Goal: Complete application form: Complete application form

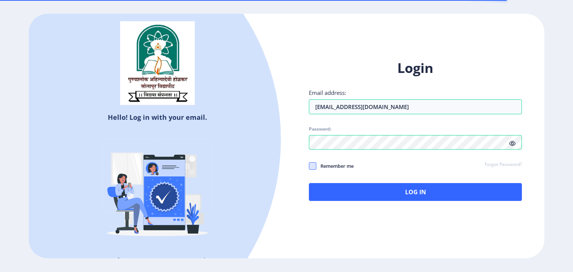
click at [312, 168] on span at bounding box center [312, 166] width 7 height 7
click at [309, 167] on input "Remember me" at bounding box center [309, 166] width 0 height 0
checkbox input "true"
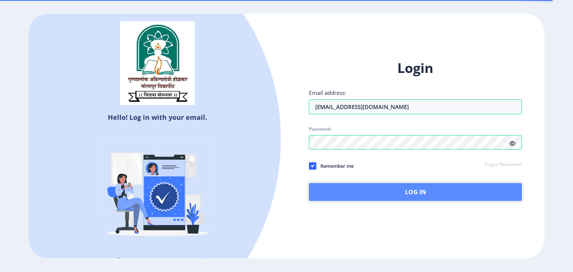
click at [343, 186] on button "Log In" at bounding box center [415, 192] width 213 height 18
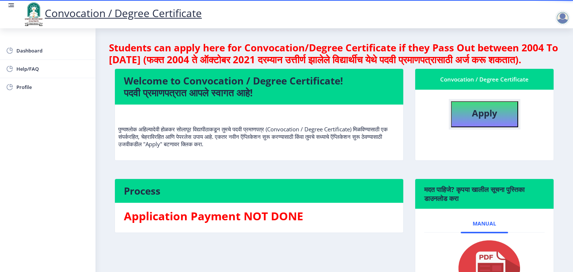
click at [497, 127] on button "Apply" at bounding box center [484, 114] width 67 height 26
select select
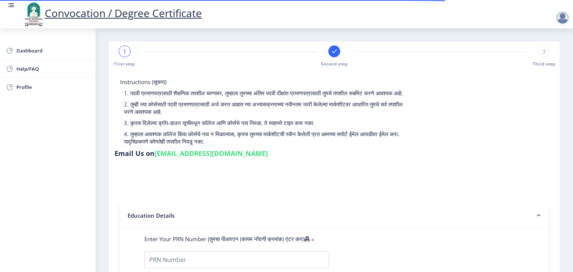
type input "1000003612"
select select "Regular"
select select "2014"
select select "April"
select select "FIRST CLASS WITH DISTINCTION"
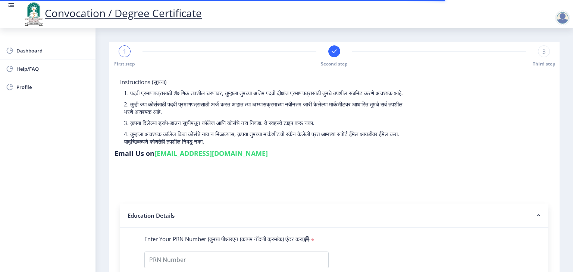
type input "18751"
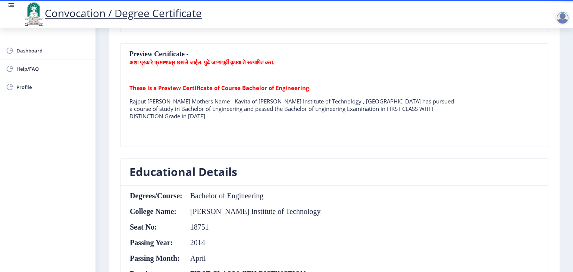
scroll to position [167, 0]
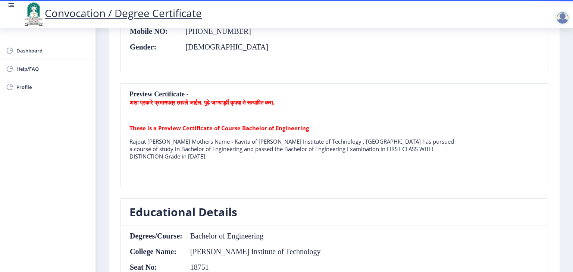
click at [561, 19] on div at bounding box center [562, 17] width 15 height 15
click at [542, 60] on span "Log out" at bounding box center [543, 58] width 48 height 9
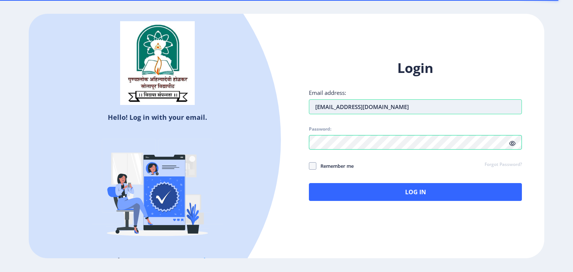
click at [376, 104] on input "[EMAIL_ADDRESS][DOMAIN_NAME]" at bounding box center [415, 107] width 213 height 15
click at [393, 105] on input "[EMAIL_ADDRESS][DOMAIN_NAME]" at bounding box center [415, 107] width 213 height 15
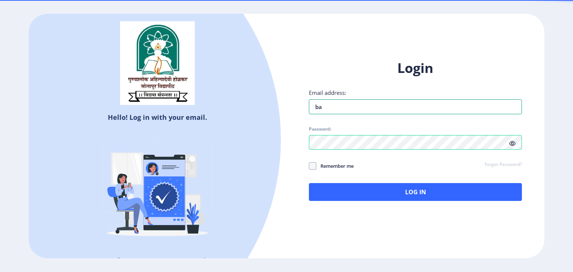
type input "ba"
click at [527, 60] on div "Login Email address: [EMAIL_ADDRESS][DOMAIN_NAME] Password: Remember me Forgot …" at bounding box center [415, 136] width 258 height 177
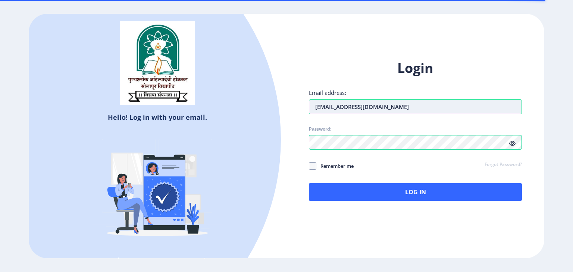
click at [457, 111] on input "[EMAIL_ADDRESS][DOMAIN_NAME]" at bounding box center [415, 107] width 213 height 15
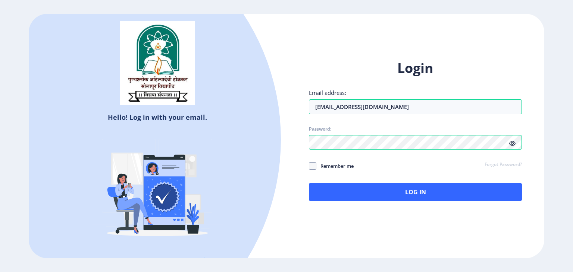
click at [318, 167] on span "Remember me" at bounding box center [334, 166] width 37 height 9
click at [309, 167] on input "Remember me" at bounding box center [309, 166] width 0 height 0
checkbox input "true"
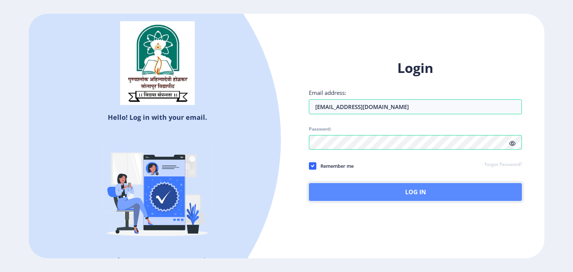
click at [357, 190] on button "Log In" at bounding box center [415, 192] width 213 height 18
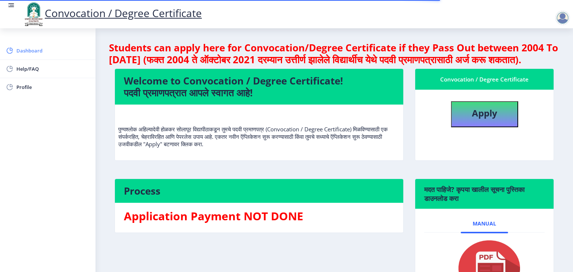
click at [22, 54] on span "Dashboard" at bounding box center [52, 50] width 73 height 9
click at [477, 119] on b "Apply" at bounding box center [484, 113] width 25 height 12
select select
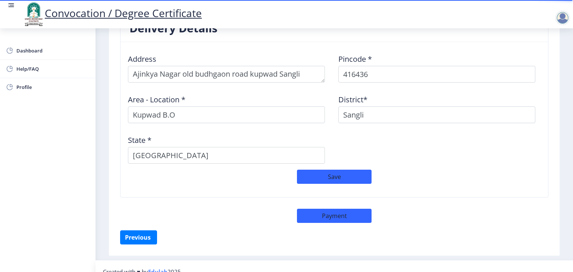
scroll to position [620, 0]
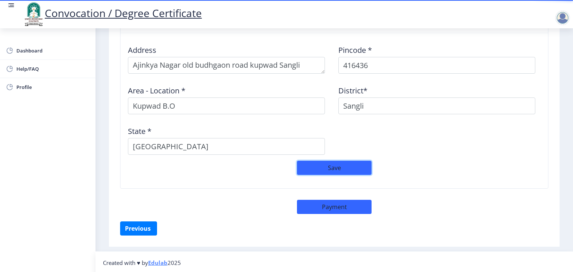
click at [349, 172] on button "Save" at bounding box center [334, 168] width 75 height 14
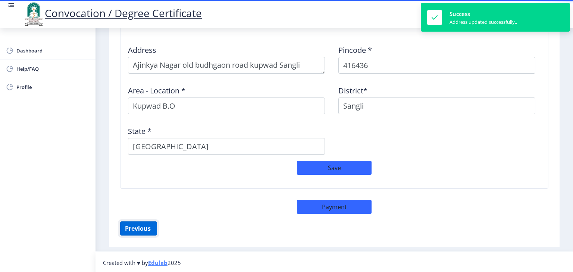
click at [138, 230] on button "Previous ‍" at bounding box center [138, 229] width 37 height 14
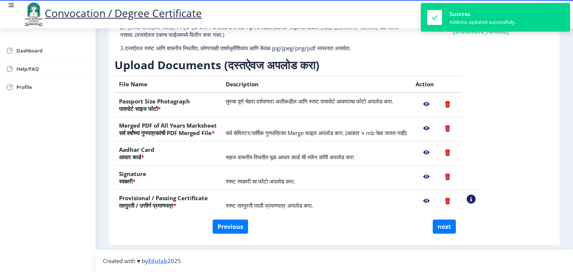
scroll to position [81, 0]
